Goal: Communication & Community: Participate in discussion

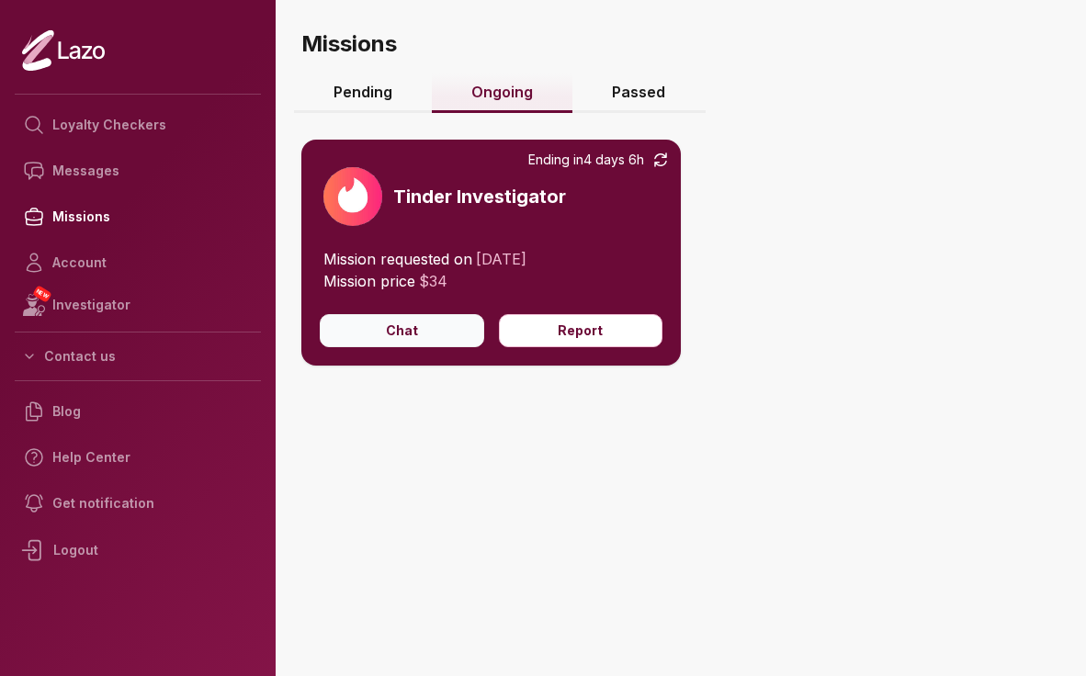
click at [361, 319] on button "Chat" at bounding box center [402, 330] width 164 height 33
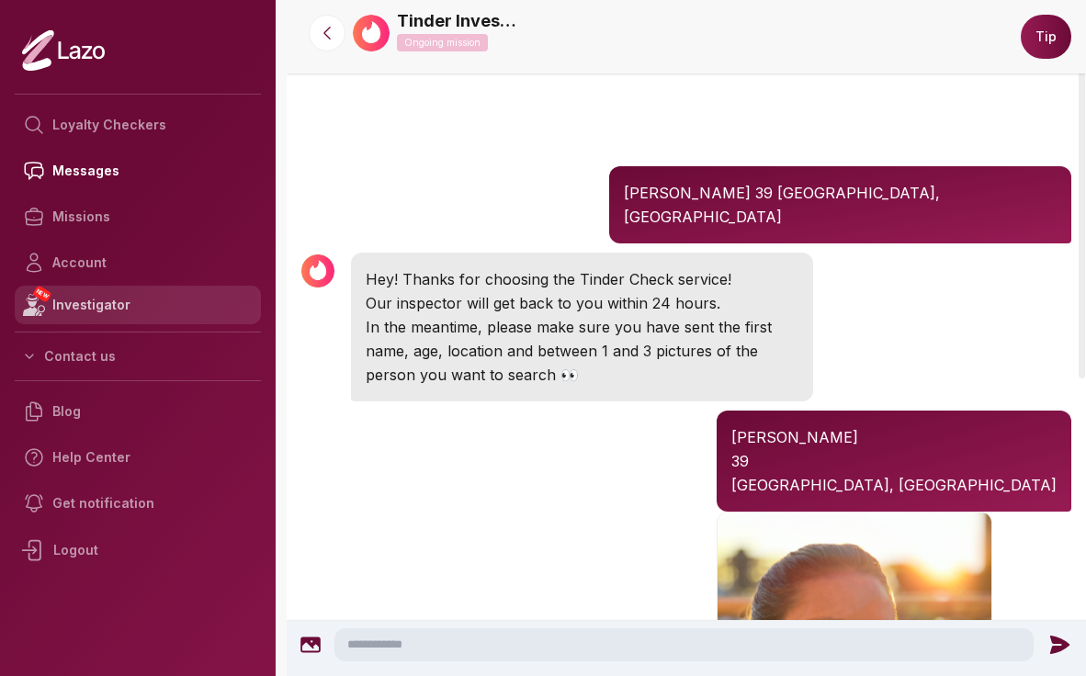
click at [133, 310] on link "NEW Investigator" at bounding box center [138, 305] width 246 height 39
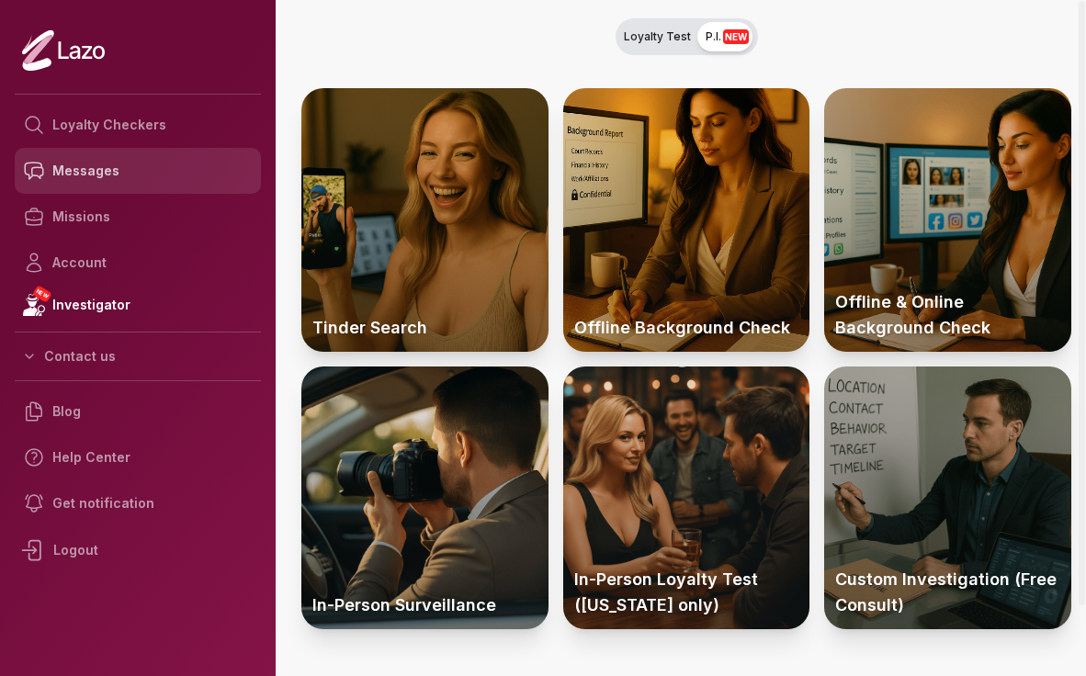
click at [132, 176] on link "Messages" at bounding box center [138, 171] width 246 height 46
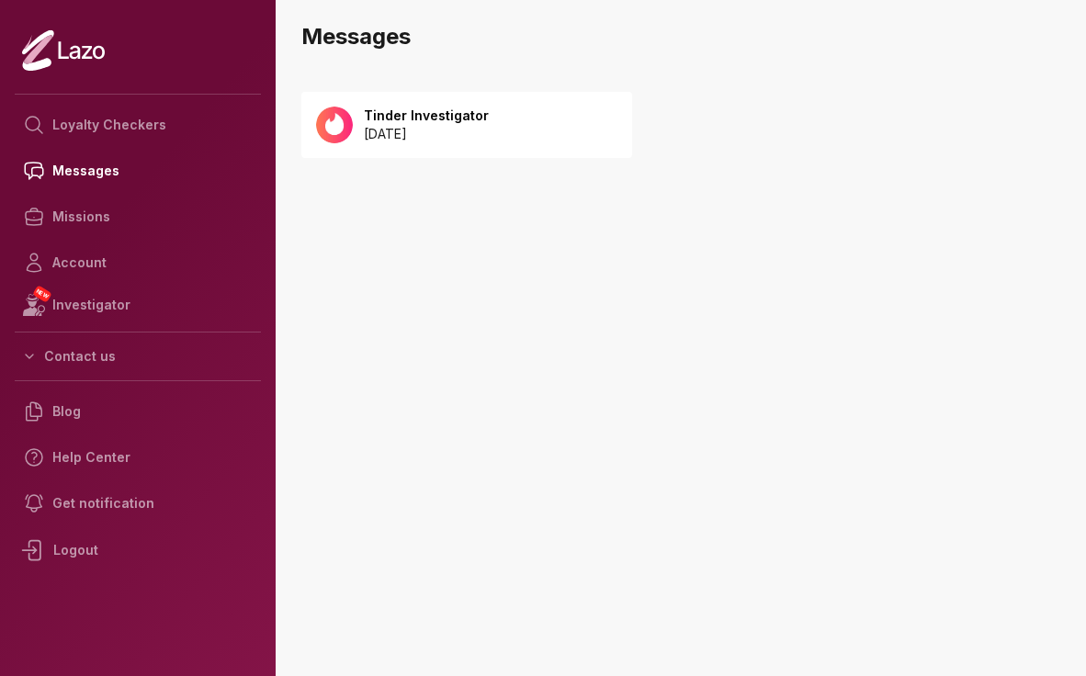
click at [417, 139] on p "2025 August 23" at bounding box center [426, 134] width 125 height 18
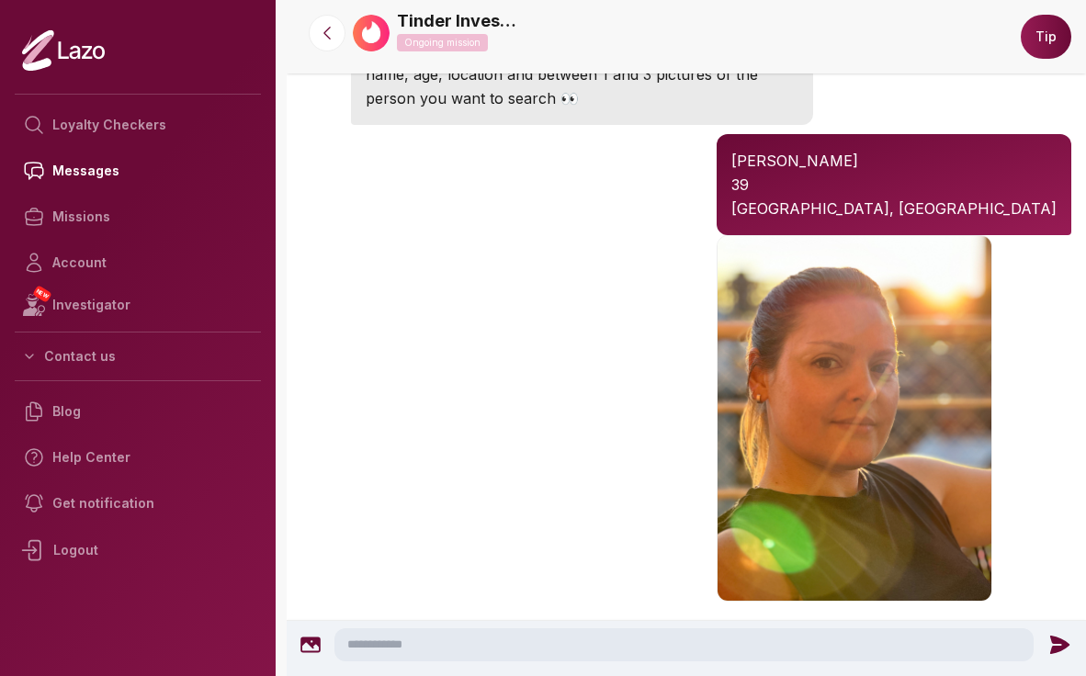
scroll to position [335, 0]
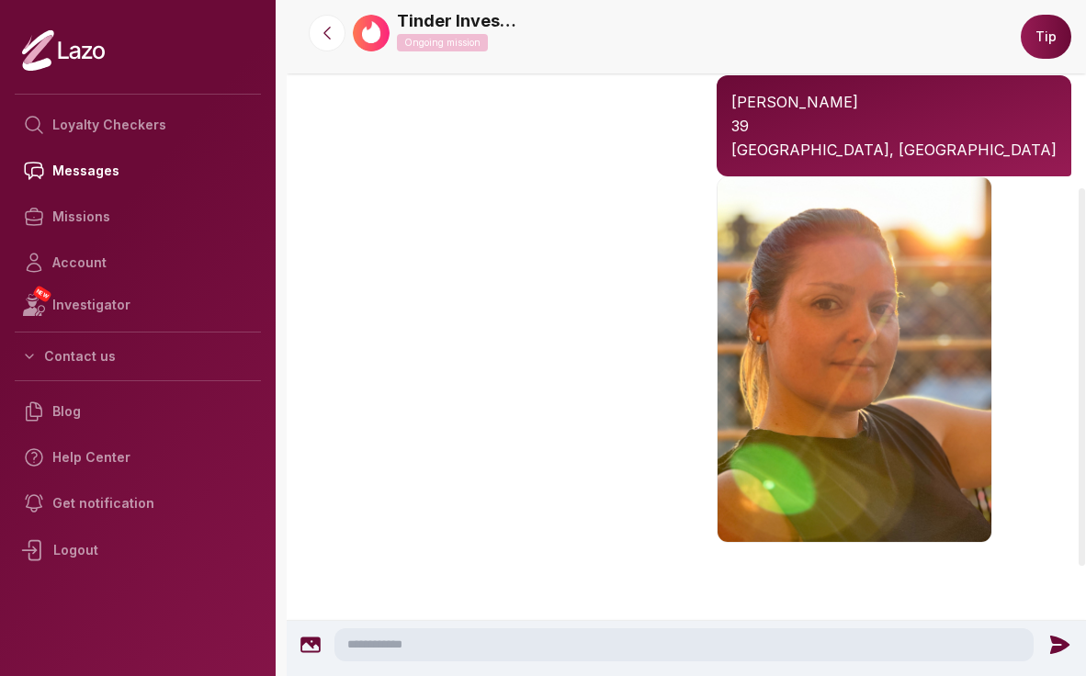
click at [323, 653] on div at bounding box center [310, 645] width 31 height 22
click at [316, 644] on icon at bounding box center [310, 646] width 20 height 16
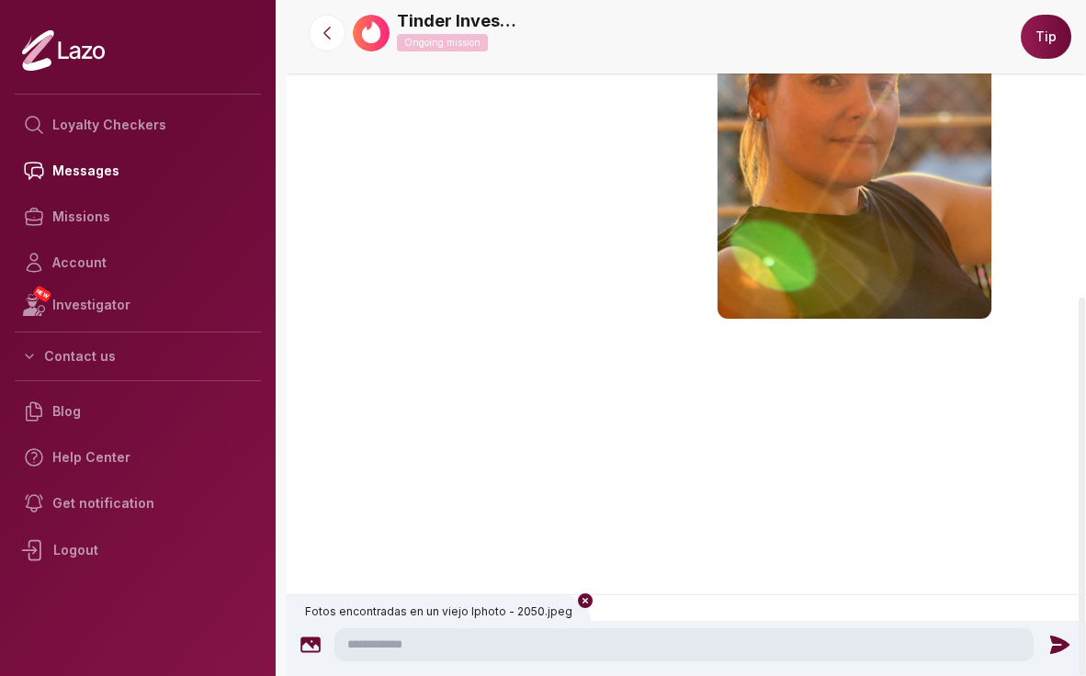
scroll to position [557, 0]
click at [1063, 646] on icon at bounding box center [1059, 645] width 19 height 18
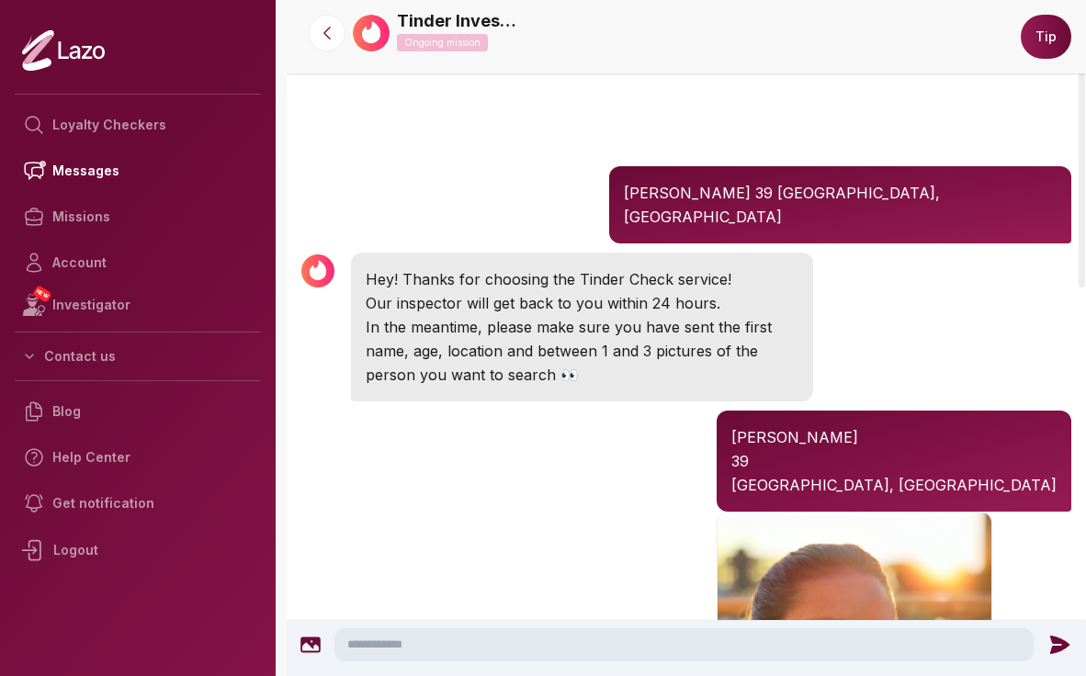
scroll to position [0, 0]
click at [339, 14] on nav "Tinder Investigator Ongoing mission Tip" at bounding box center [686, 37] width 799 height 74
click at [332, 30] on icon at bounding box center [327, 33] width 18 height 18
